Goal: Navigation & Orientation: Go to known website

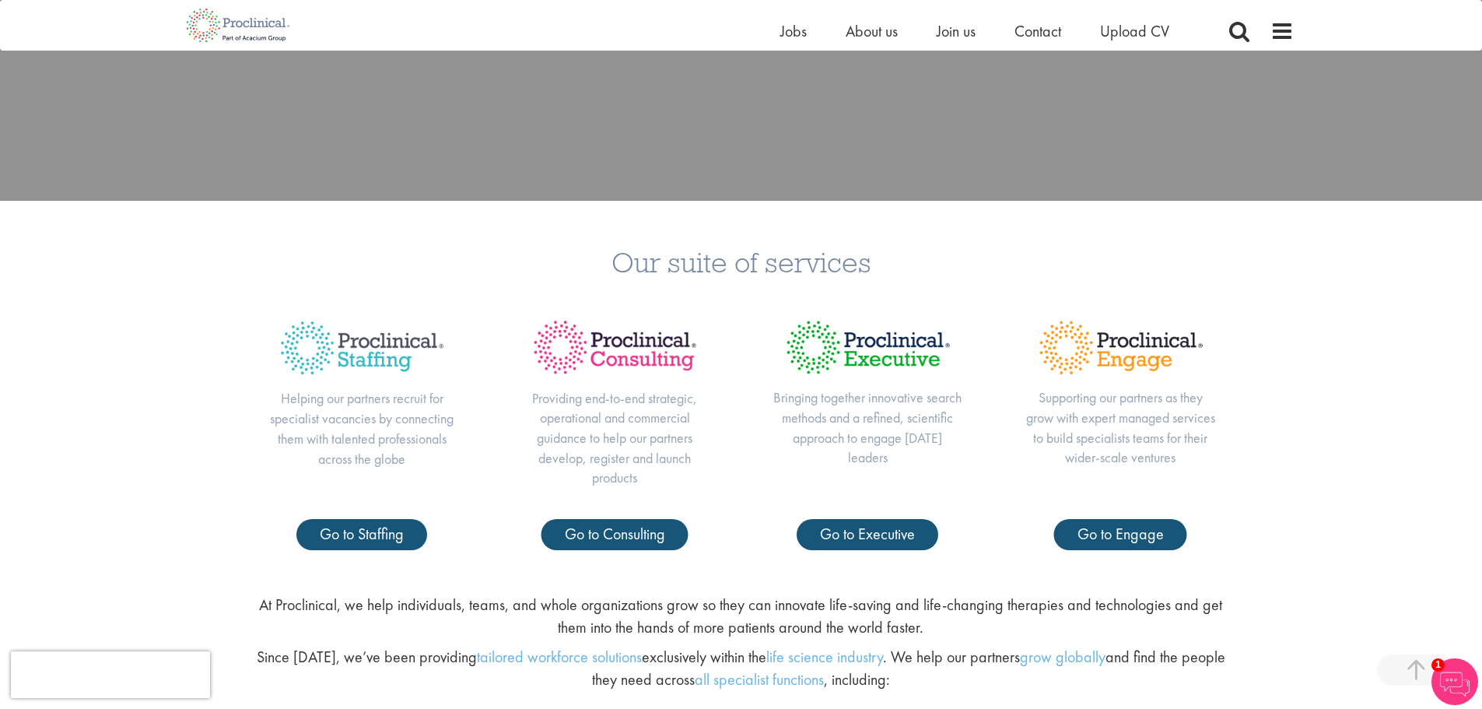
scroll to position [622, 0]
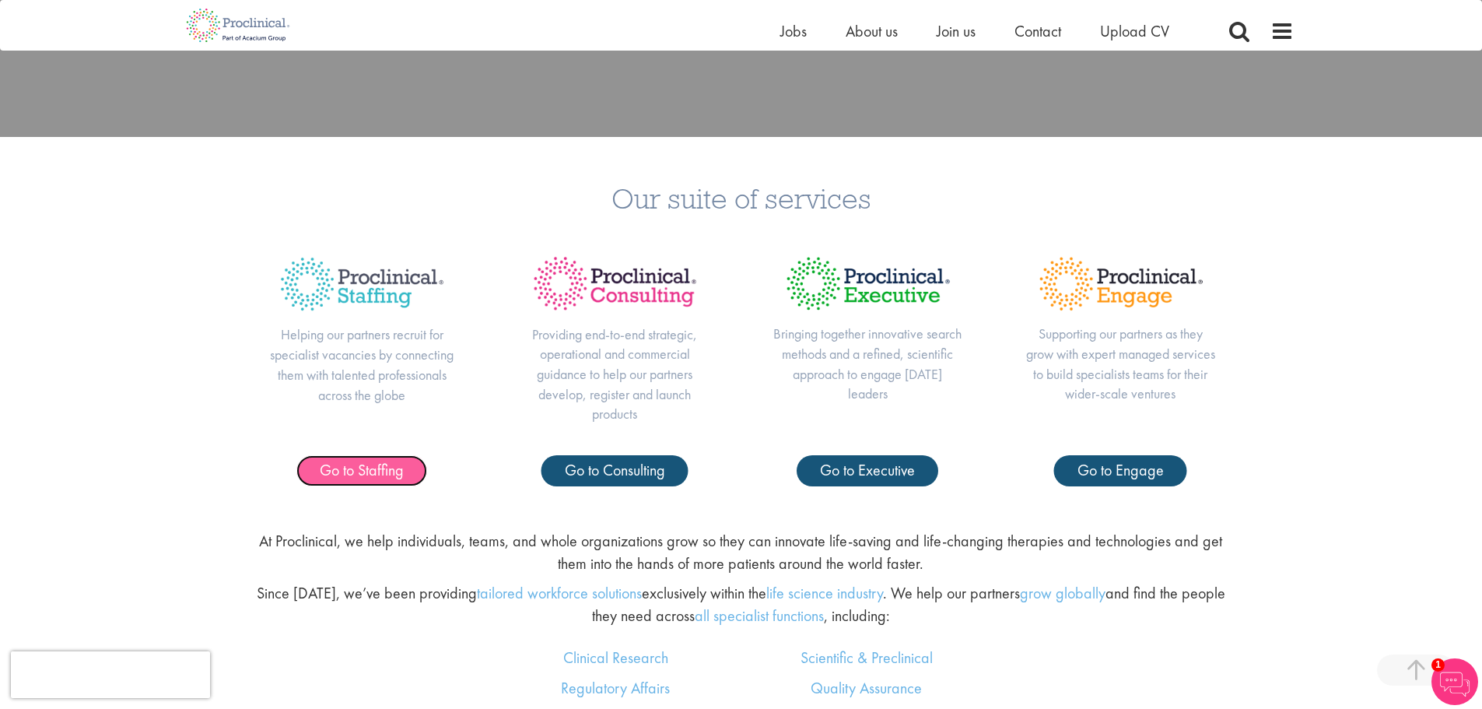
click at [380, 474] on span "Go to Staffing" at bounding box center [362, 470] width 84 height 20
